Goal: Information Seeking & Learning: Learn about a topic

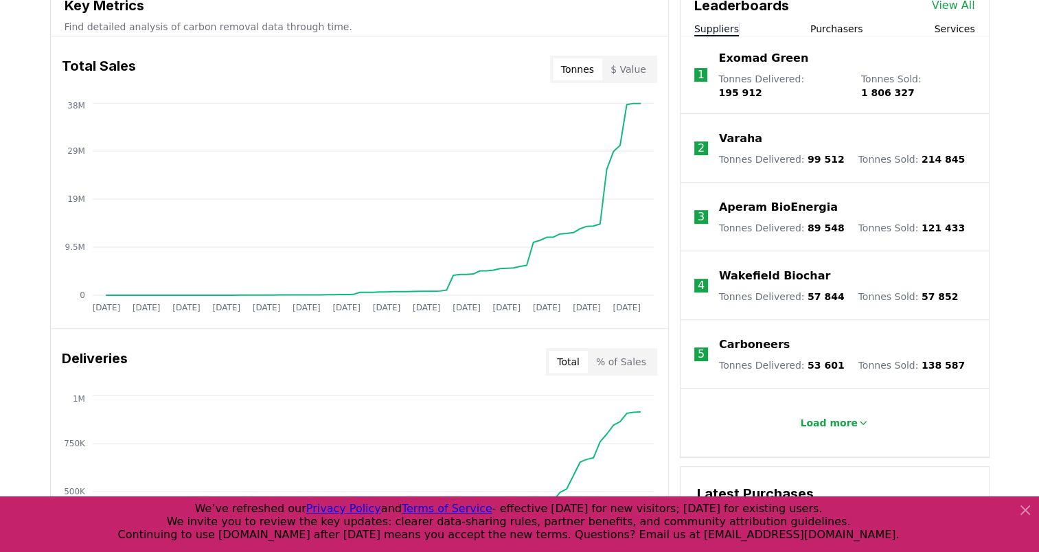
scroll to position [455, 0]
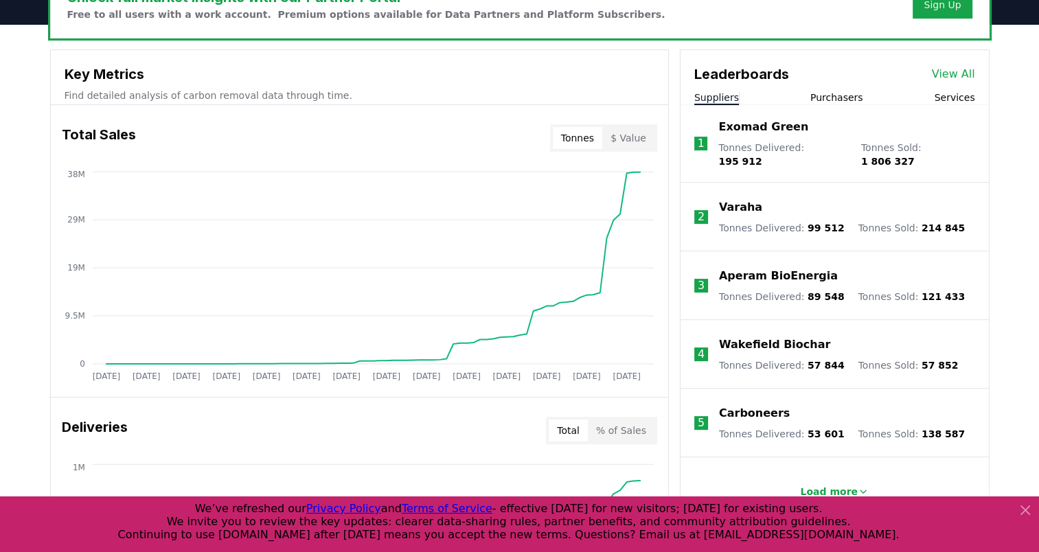
click at [848, 96] on button "Purchasers" at bounding box center [837, 98] width 53 height 14
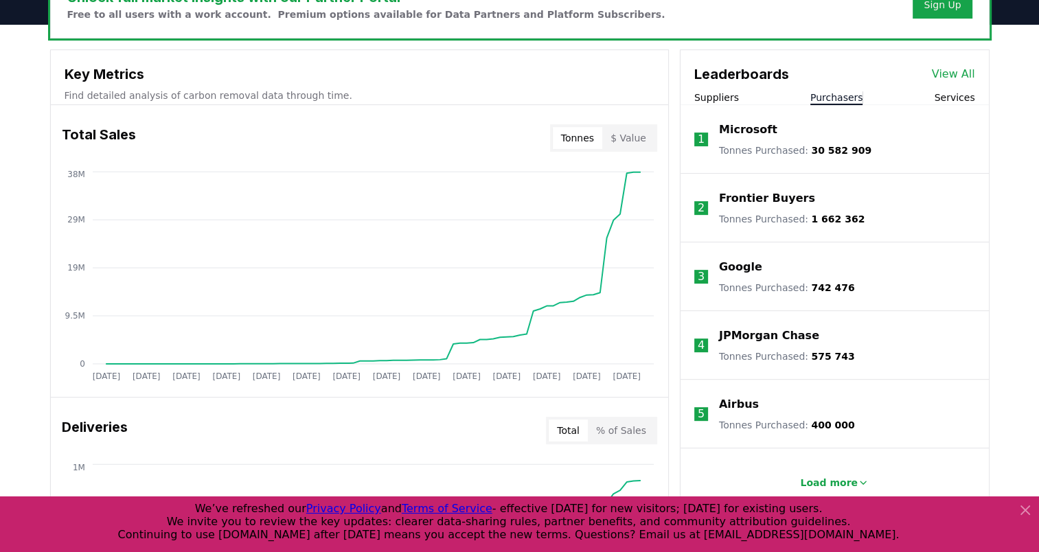
click at [632, 140] on button "$ Value" at bounding box center [628, 138] width 52 height 22
click at [580, 140] on button "Tonnes" at bounding box center [577, 138] width 49 height 22
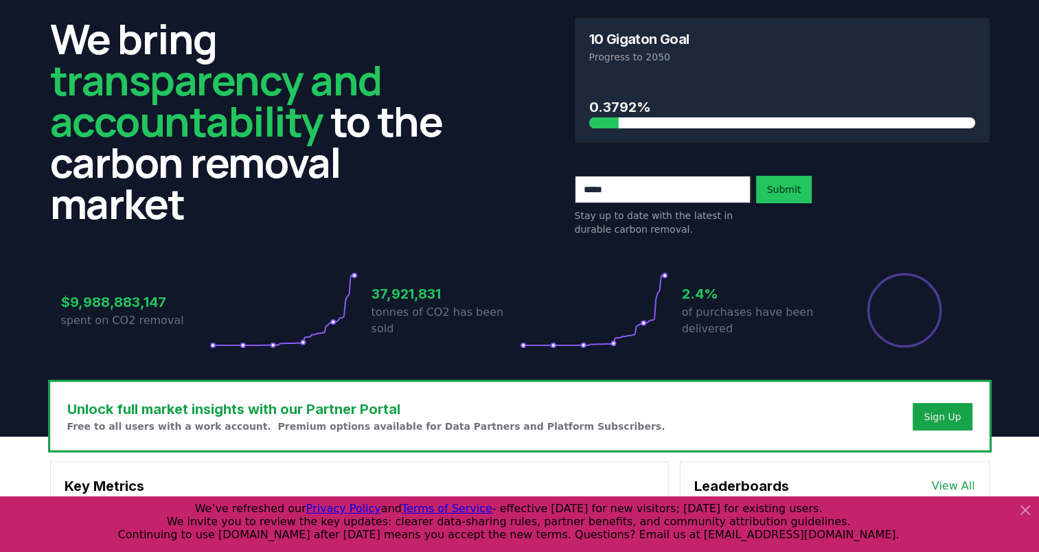
scroll to position [0, 0]
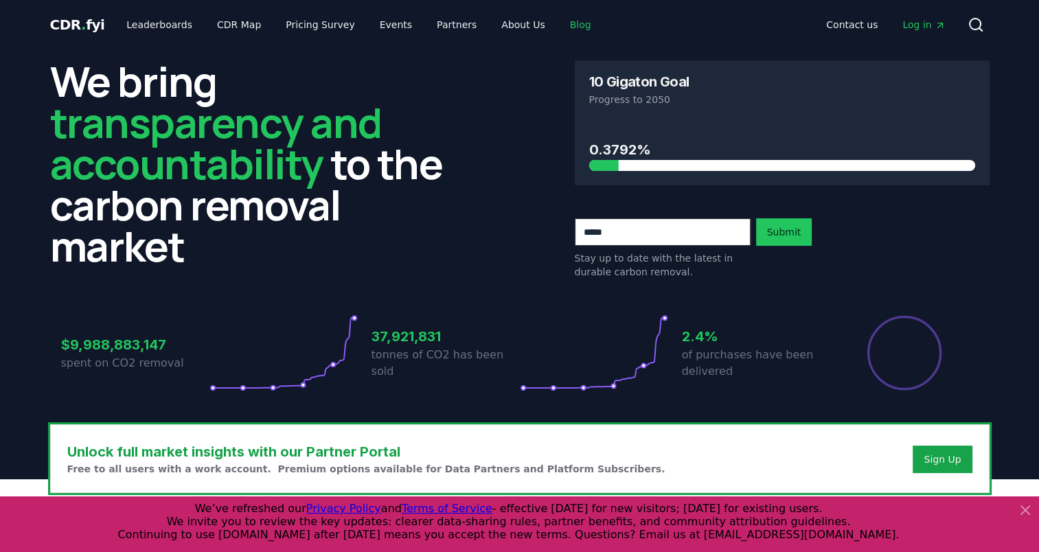
click at [559, 25] on link "Blog" at bounding box center [580, 24] width 43 height 25
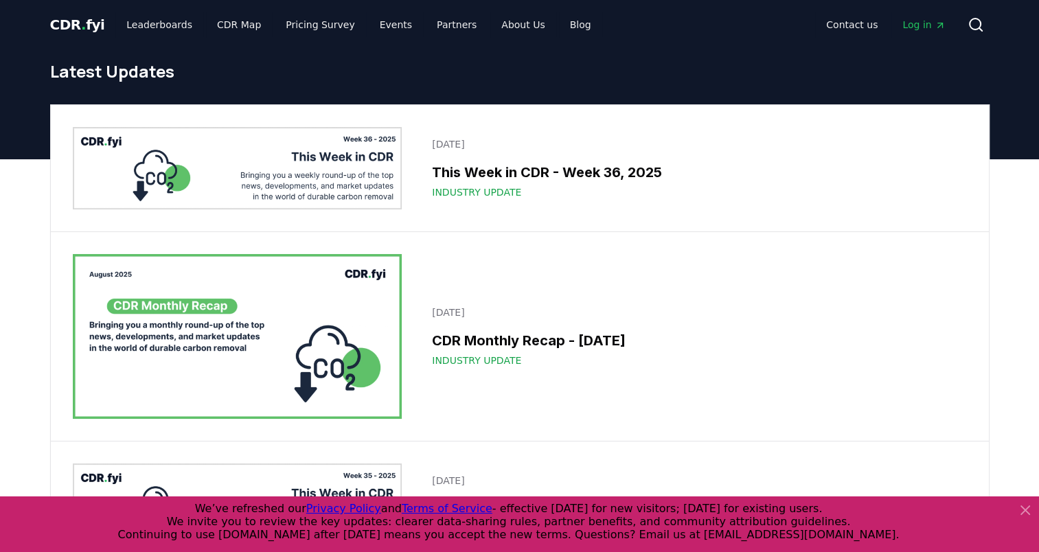
drag, startPoint x: 386, startPoint y: 336, endPoint x: 437, endPoint y: 335, distance: 50.8
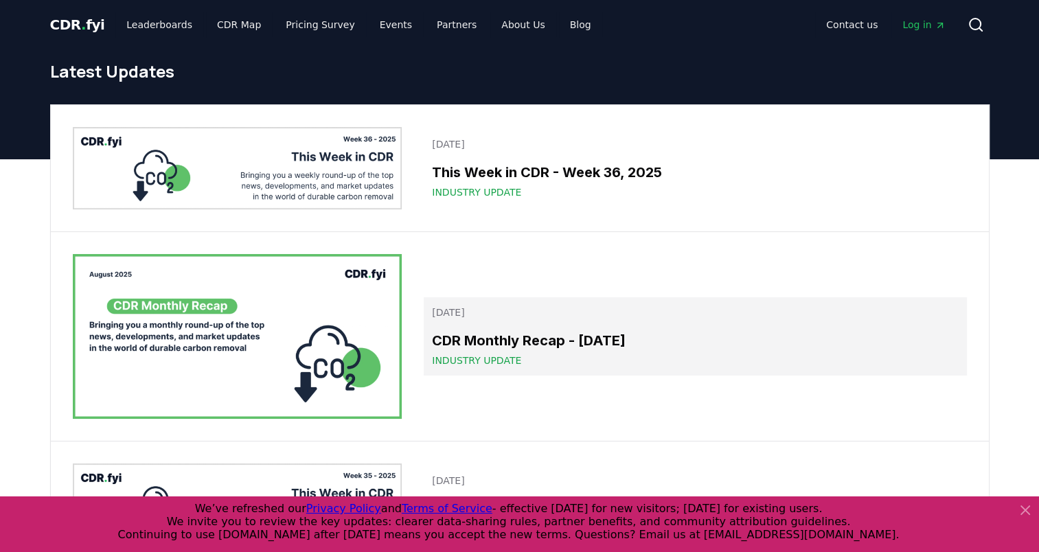
click at [387, 335] on img at bounding box center [238, 336] width 330 height 165
click at [471, 336] on h3 "CDR Monthly Recap - [DATE]" at bounding box center [695, 340] width 526 height 21
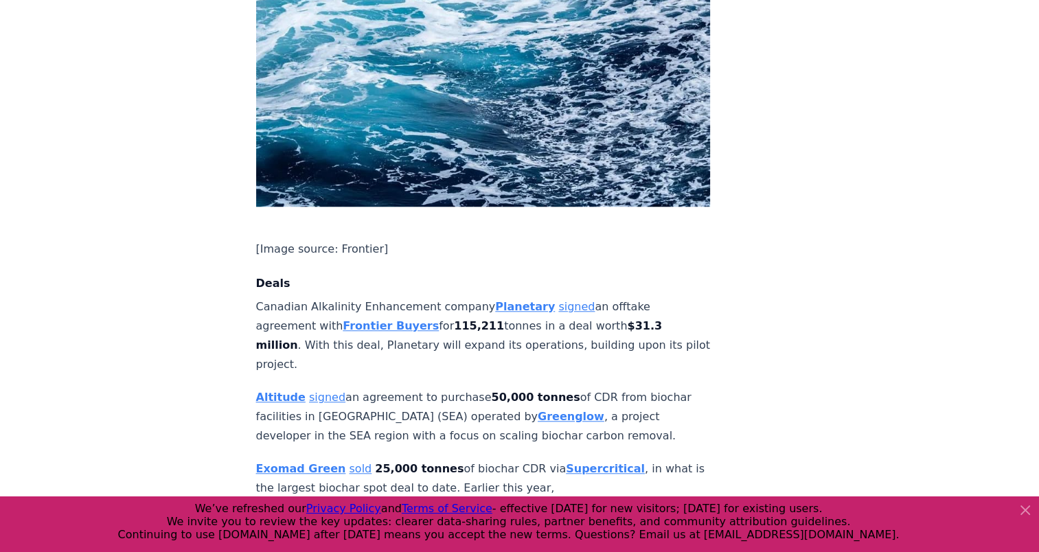
scroll to position [1099, 0]
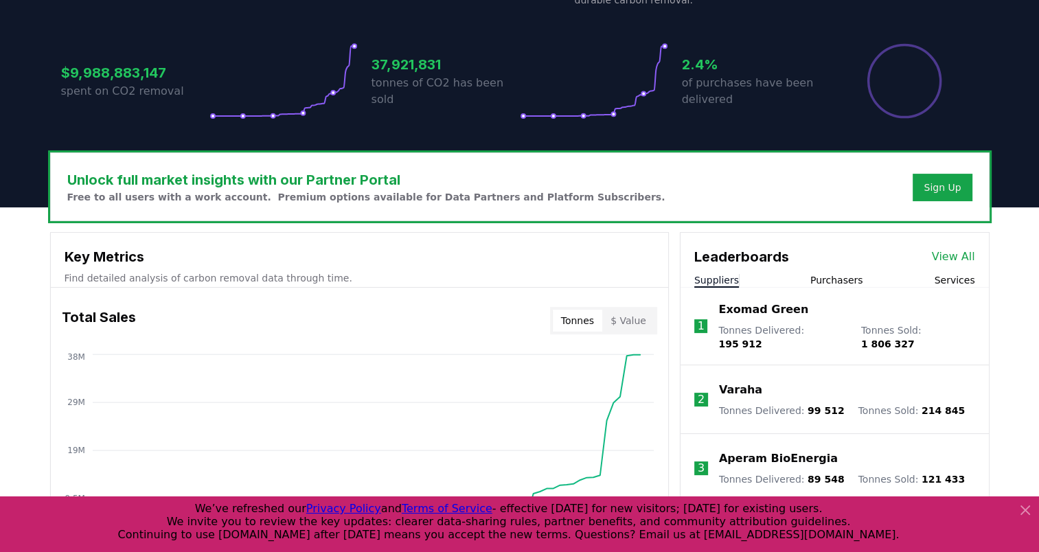
scroll to position [343, 0]
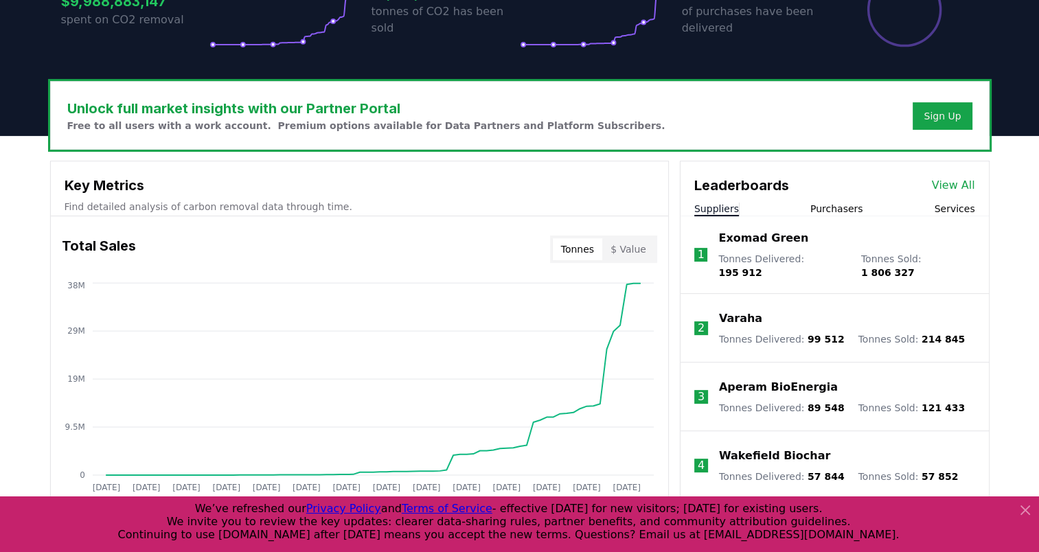
click at [843, 209] on button "Purchasers" at bounding box center [837, 209] width 53 height 14
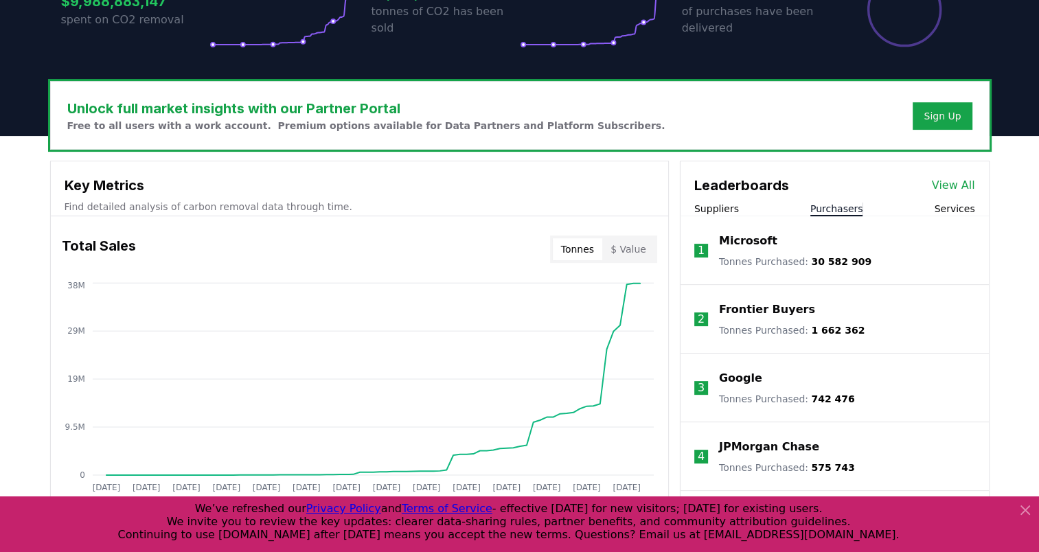
click at [713, 206] on button "Suppliers" at bounding box center [716, 209] width 45 height 14
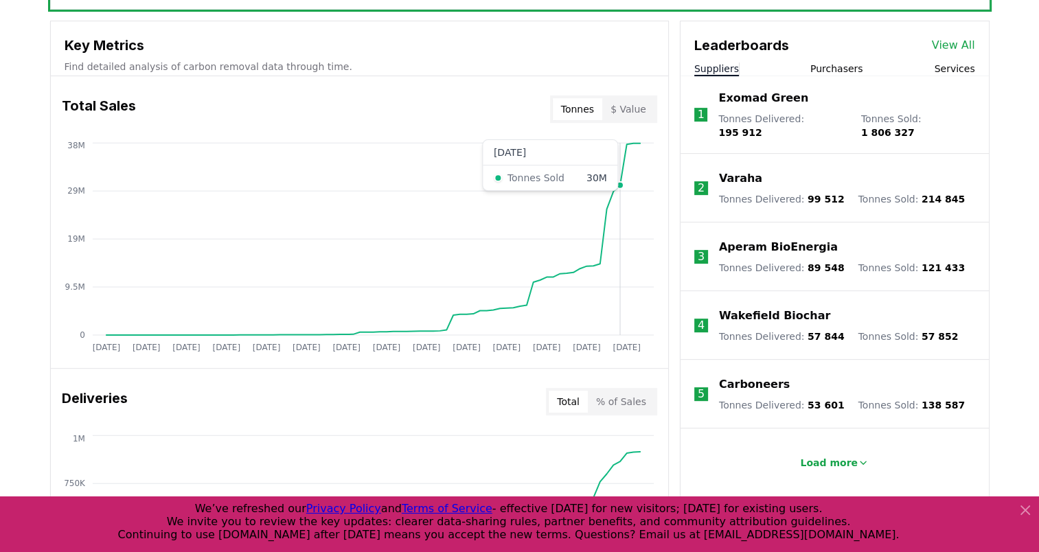
scroll to position [481, 0]
